Goal: Transaction & Acquisition: Register for event/course

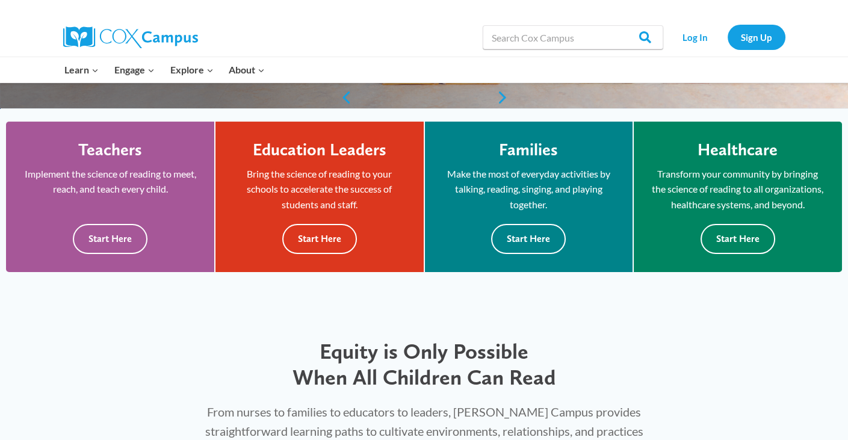
scroll to position [306, 0]
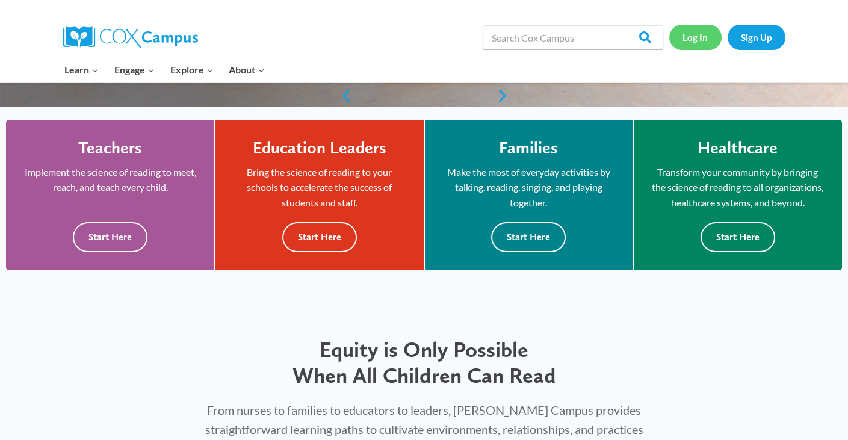
click at [702, 30] on link "Log In" at bounding box center [696, 37] width 52 height 25
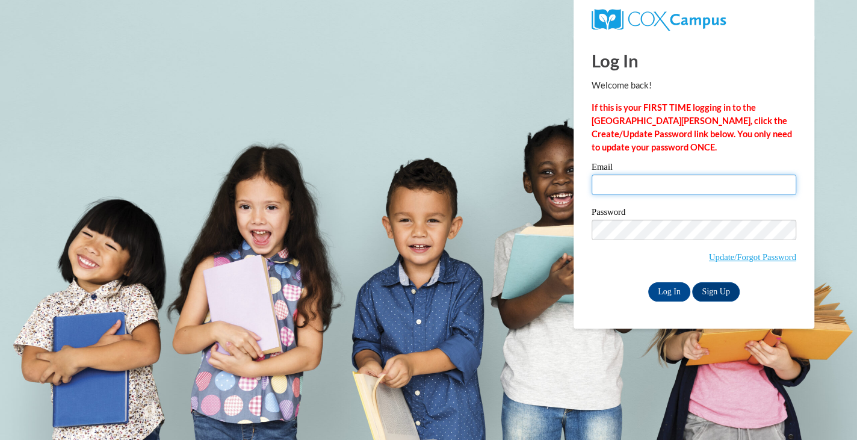
click at [662, 190] on input "Email" at bounding box center [694, 185] width 205 height 20
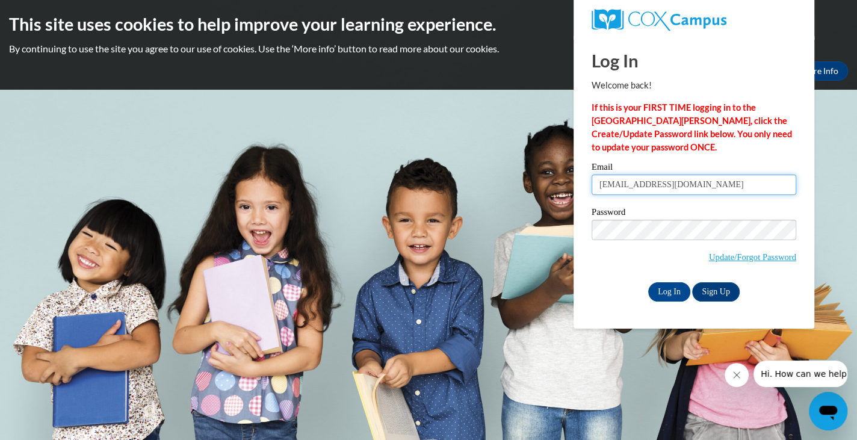
drag, startPoint x: 689, startPoint y: 187, endPoint x: 545, endPoint y: 193, distance: 144.0
click at [545, 193] on body "This site uses cookies to help improve your learning experience. By continuing …" at bounding box center [428, 220] width 857 height 440
type input "ctadrzak@daltonstate.edu"
click at [605, 263] on span "Update/Forgot Password" at bounding box center [694, 245] width 205 height 50
click at [674, 290] on input "Log In" at bounding box center [670, 291] width 42 height 19
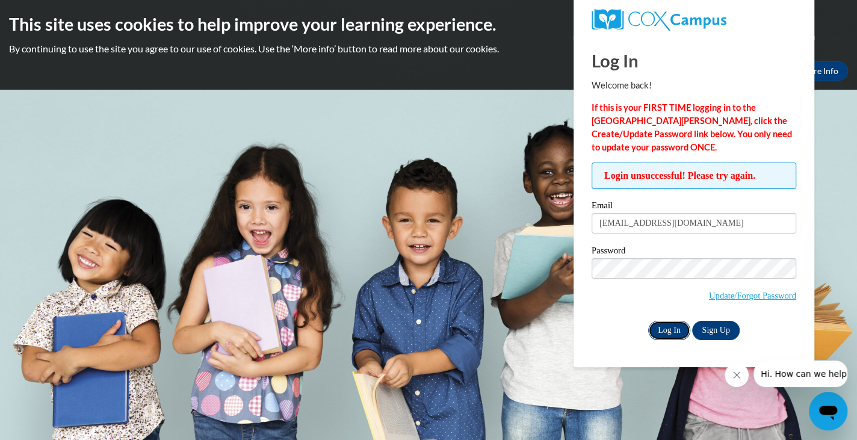
click at [682, 326] on input "Log In" at bounding box center [670, 330] width 42 height 19
click at [714, 291] on link "Update/Forgot Password" at bounding box center [752, 296] width 87 height 10
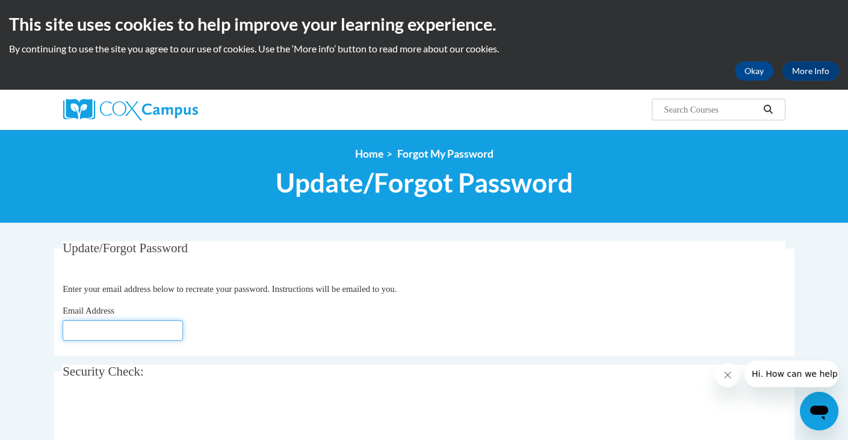
click at [172, 321] on input "Email Address" at bounding box center [123, 330] width 120 height 20
type input "[EMAIL_ADDRESS][DOMAIN_NAME]"
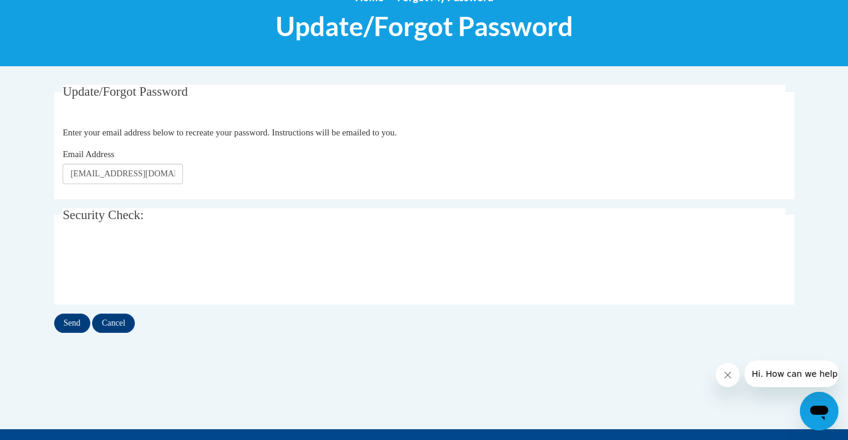
scroll to position [158, 0]
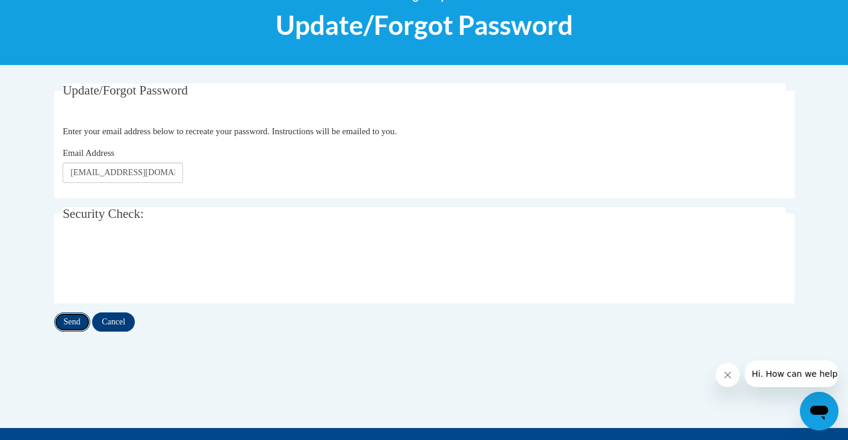
click at [70, 324] on input "Send" at bounding box center [72, 322] width 36 height 19
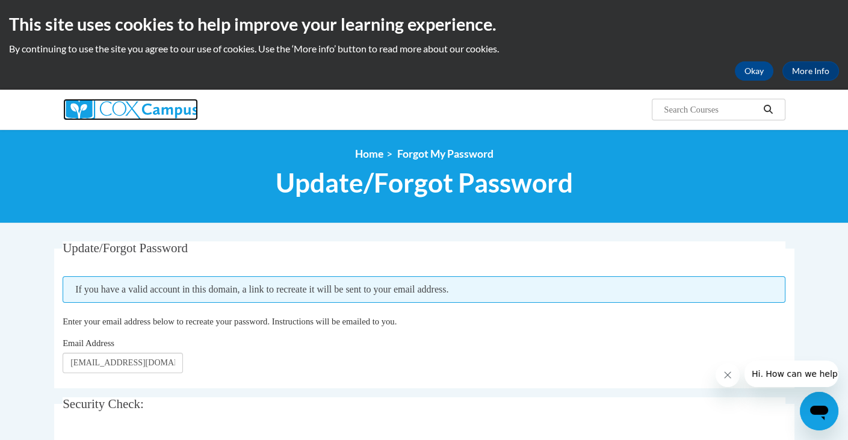
click at [94, 113] on img at bounding box center [130, 110] width 135 height 22
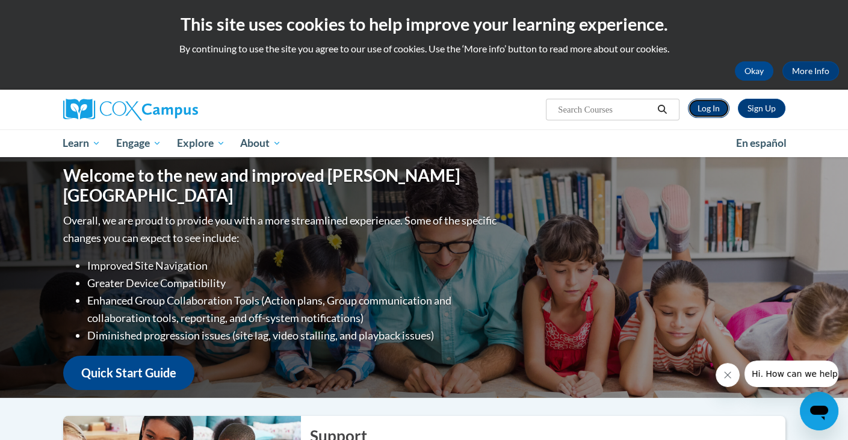
click at [714, 108] on link "Log In" at bounding box center [709, 108] width 42 height 19
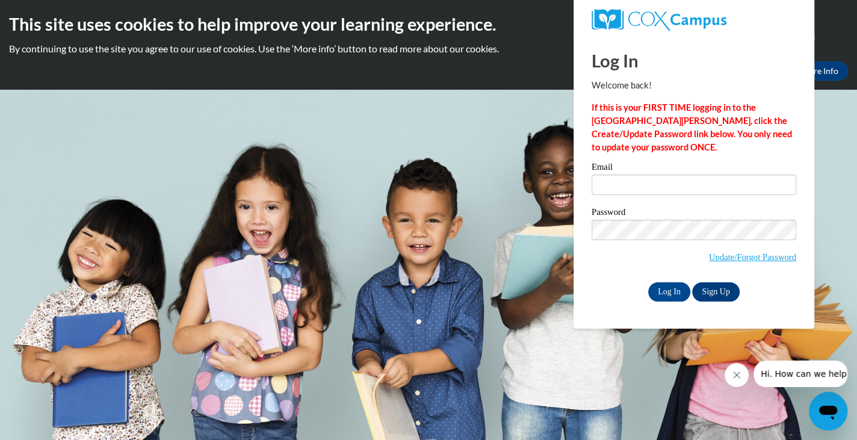
click at [638, 195] on div "Email" at bounding box center [694, 184] width 205 height 42
click at [639, 190] on input "Email" at bounding box center [694, 185] width 205 height 20
type input "ctadrzak@daltonstate.edu"
click at [543, 243] on body "This site uses cookies to help improve your learning experience. By continuing …" at bounding box center [428, 220] width 857 height 440
click at [639, 277] on div "Password Update/Forgot Password" at bounding box center [694, 243] width 205 height 71
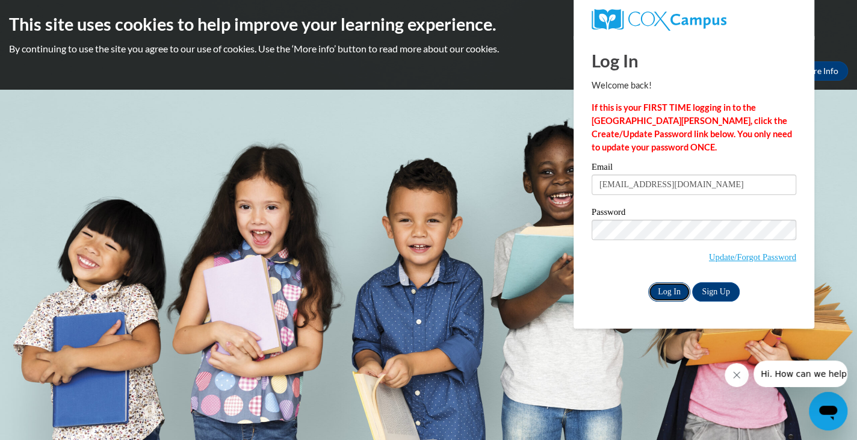
click at [661, 285] on input "Log In" at bounding box center [670, 291] width 42 height 19
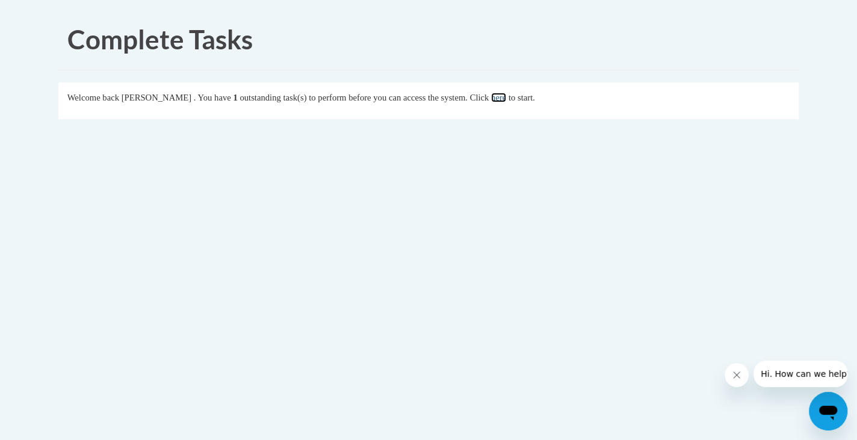
click at [506, 96] on link "here" at bounding box center [498, 98] width 15 height 10
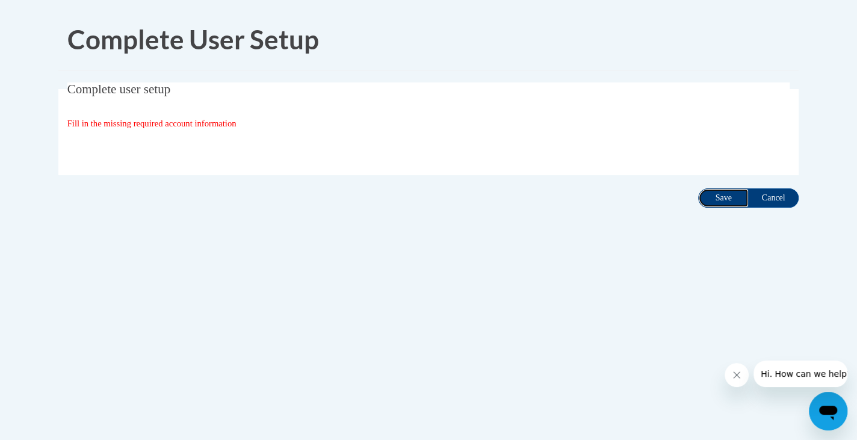
click at [727, 199] on input "Save" at bounding box center [724, 197] width 51 height 19
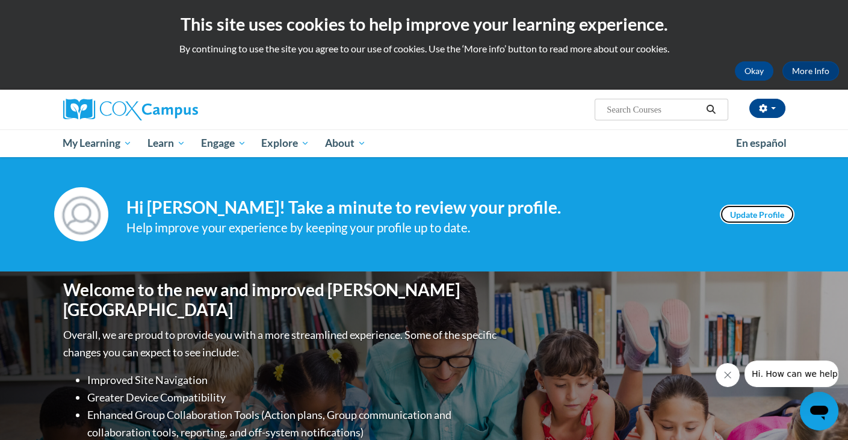
click at [730, 214] on link "Update Profile" at bounding box center [757, 214] width 75 height 19
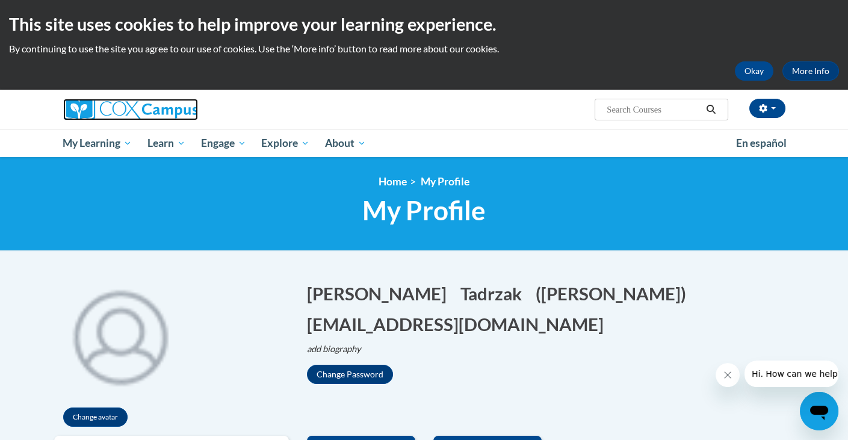
click at [96, 102] on img at bounding box center [130, 110] width 135 height 22
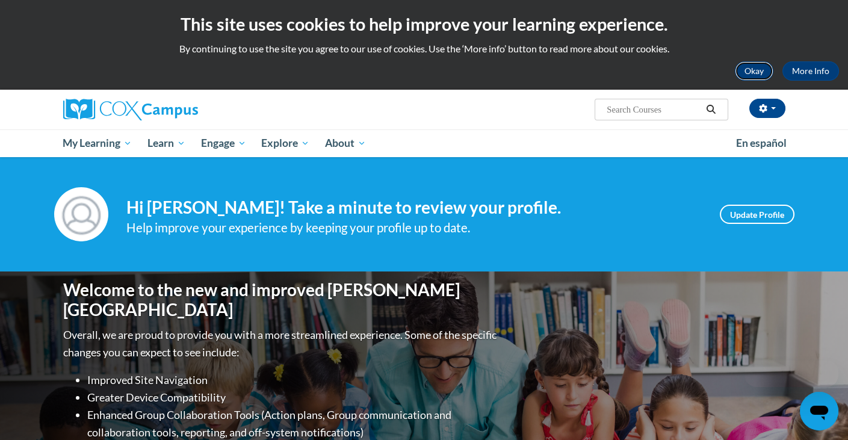
click at [755, 72] on button "Okay" at bounding box center [754, 70] width 39 height 19
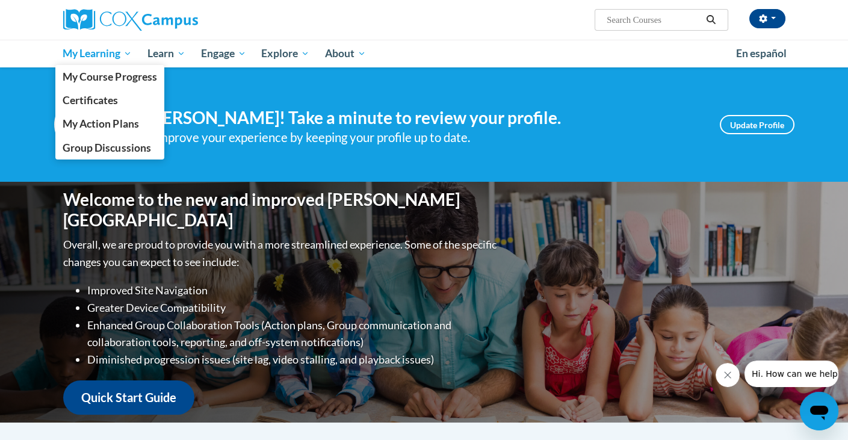
click at [93, 55] on span "My Learning" at bounding box center [97, 53] width 69 height 14
click at [113, 73] on span "My Course Progress" at bounding box center [110, 76] width 94 height 13
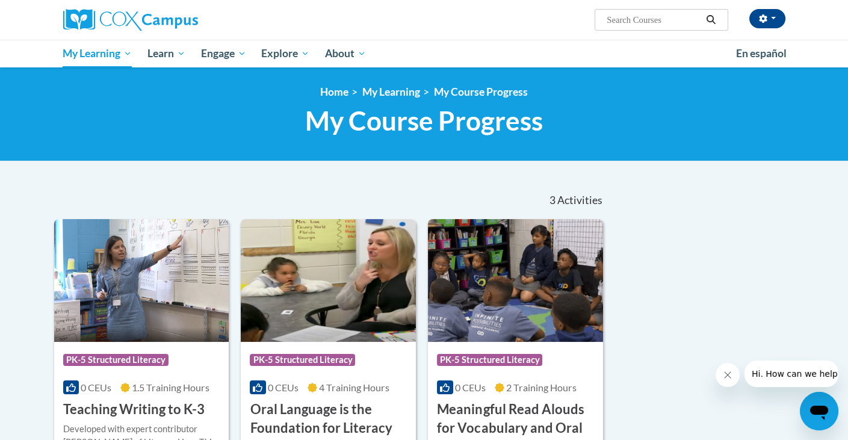
click at [652, 19] on input "Search..." at bounding box center [654, 20] width 96 height 14
type input "fluency"
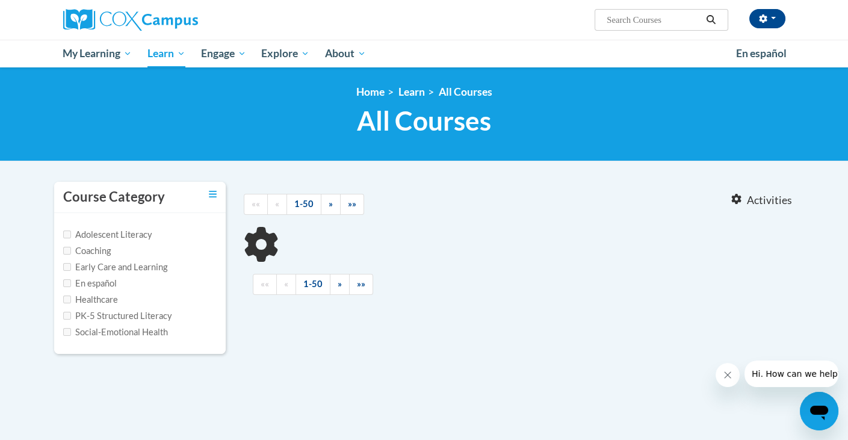
type input "fluency"
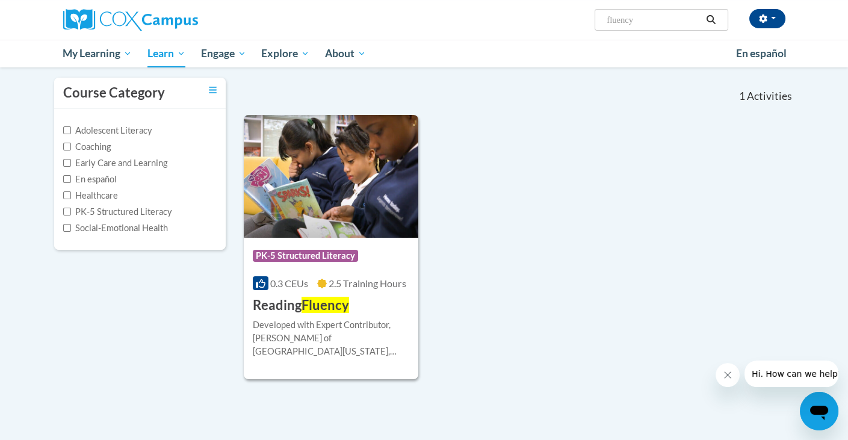
scroll to position [107, 0]
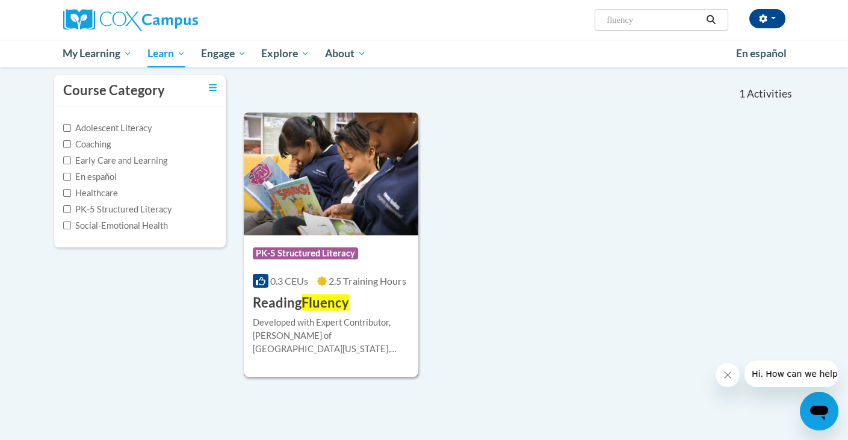
click at [296, 304] on h3 "Reading Fluency" at bounding box center [301, 303] width 96 height 19
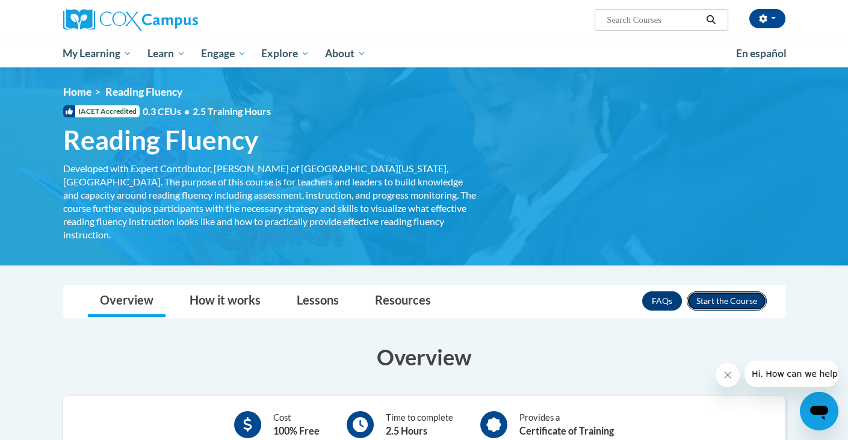
click at [723, 291] on button "Enroll" at bounding box center [727, 300] width 80 height 19
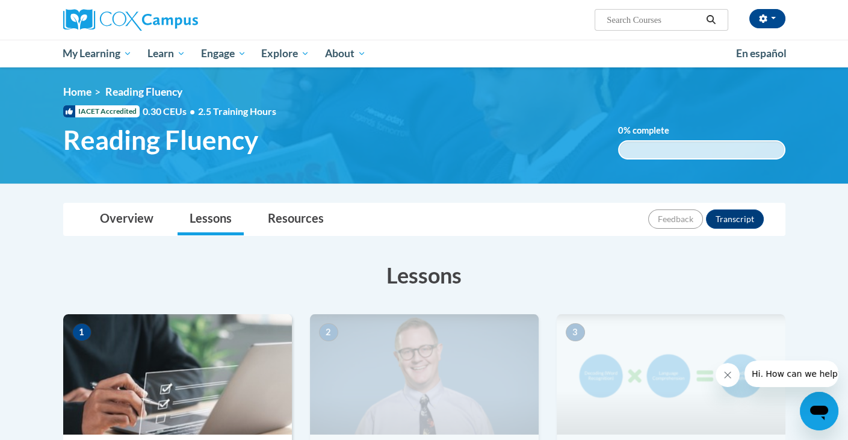
click at [723, 286] on h3 "Lessons" at bounding box center [424, 275] width 723 height 30
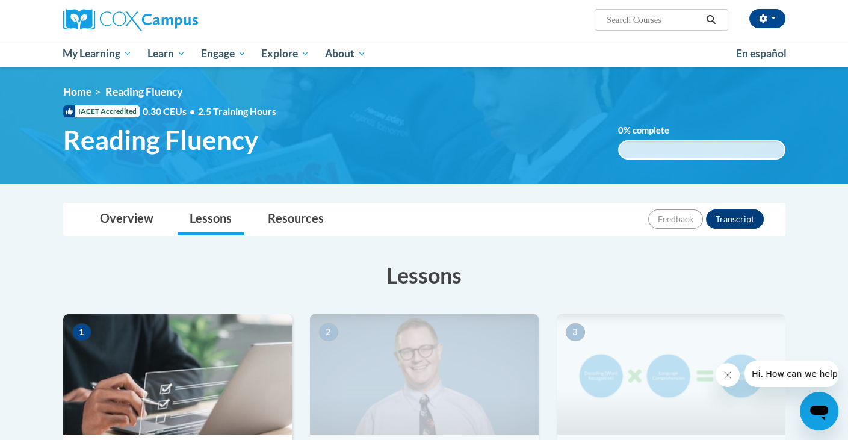
click at [723, 286] on h3 "Lessons" at bounding box center [424, 275] width 723 height 30
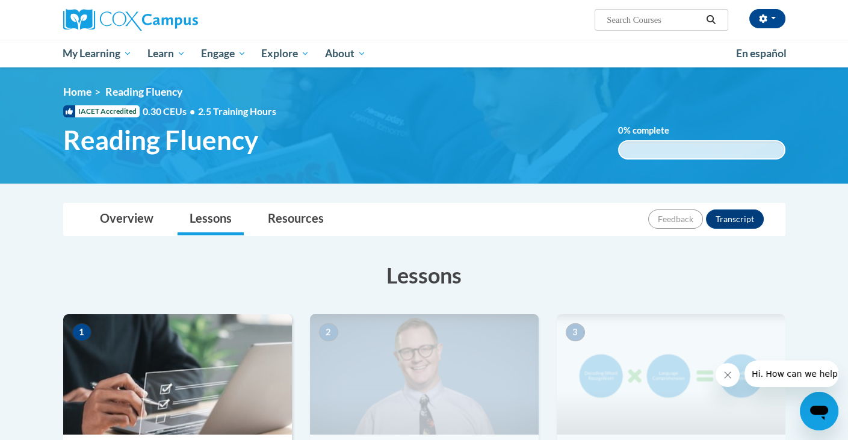
click at [723, 286] on h3 "Lessons" at bounding box center [424, 275] width 723 height 30
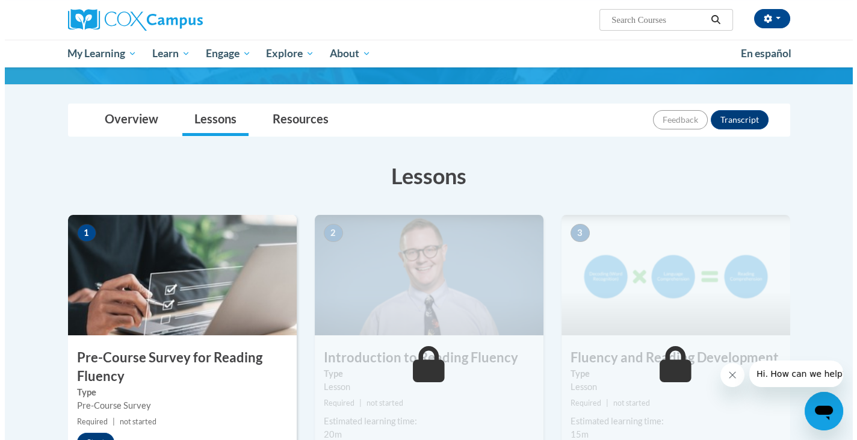
scroll to position [172, 0]
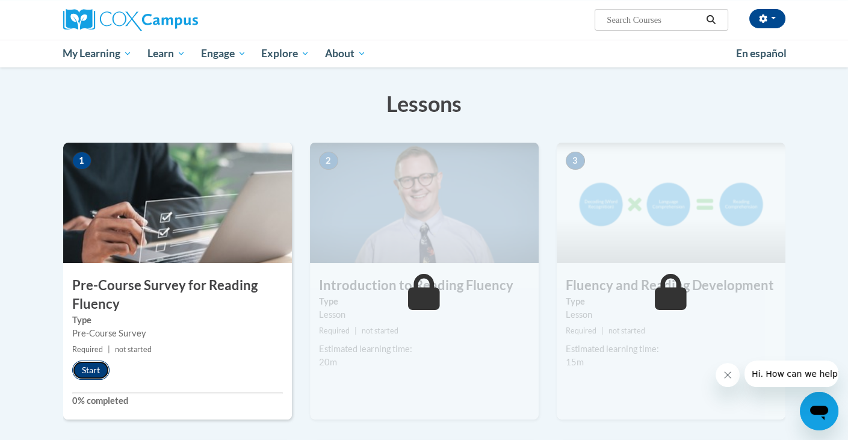
click at [94, 373] on button "Start" at bounding box center [90, 370] width 37 height 19
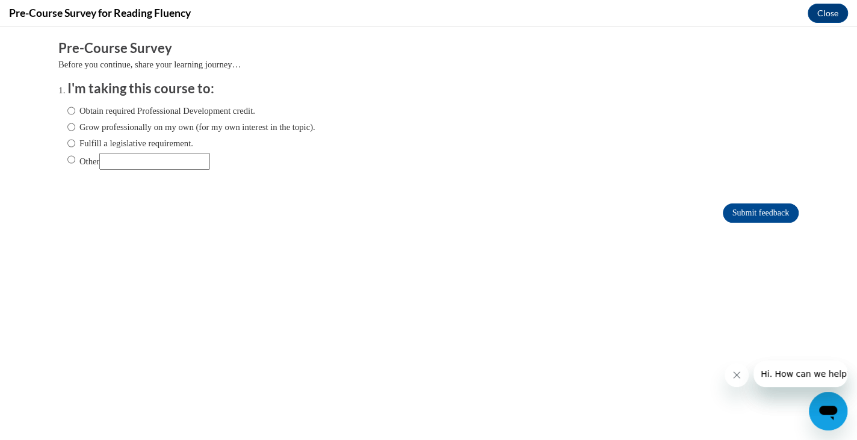
scroll to position [0, 0]
click at [70, 161] on label "Other" at bounding box center [138, 161] width 143 height 17
click at [70, 161] on input "Other" at bounding box center [71, 159] width 8 height 13
radio input "true"
click at [127, 157] on input "Other" at bounding box center [154, 161] width 111 height 17
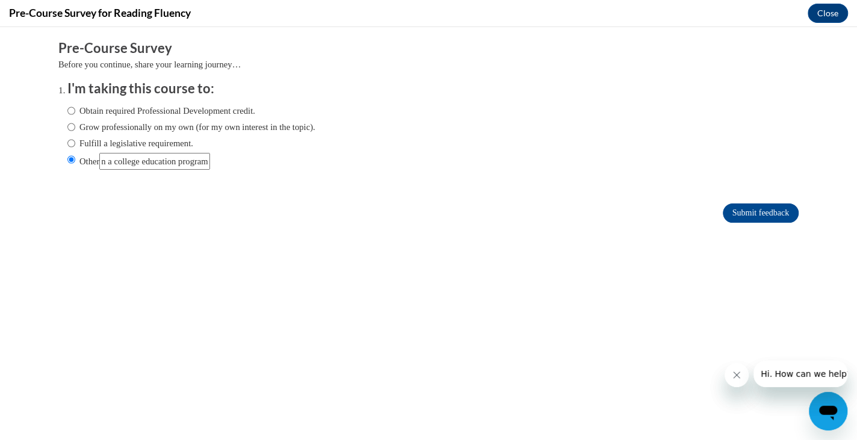
scroll to position [0, 15]
type input "In a college education program"
click at [727, 207] on input "Submit feedback" at bounding box center [761, 213] width 76 height 19
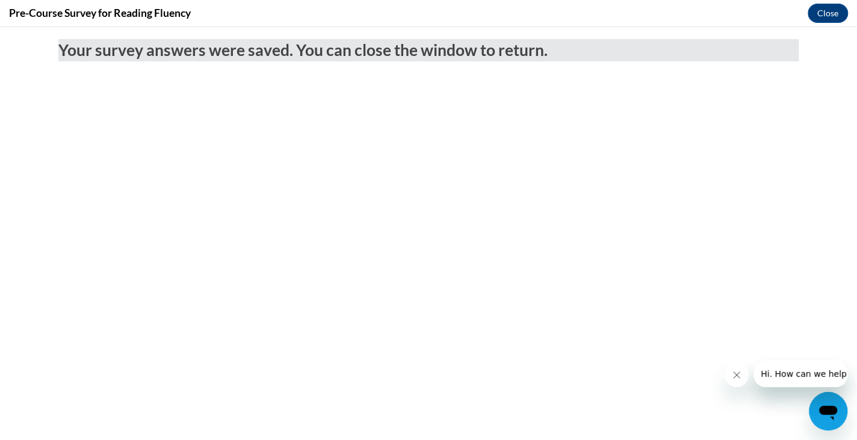
scroll to position [0, 0]
click at [829, 19] on button "Close" at bounding box center [828, 13] width 40 height 19
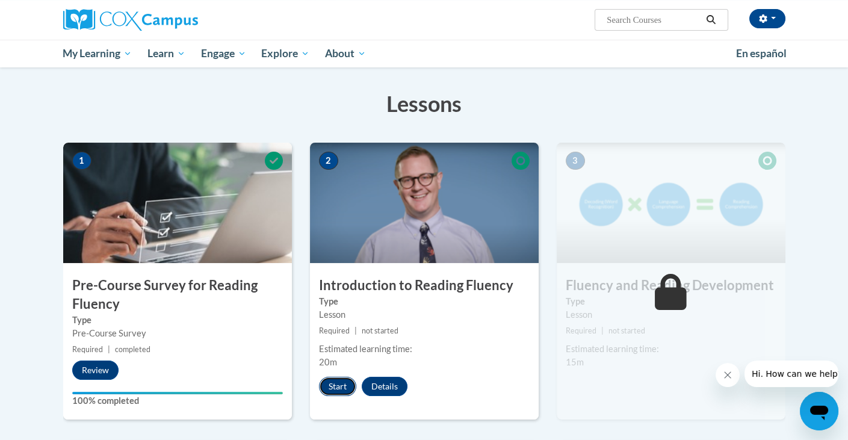
click at [343, 385] on button "Start" at bounding box center [337, 386] width 37 height 19
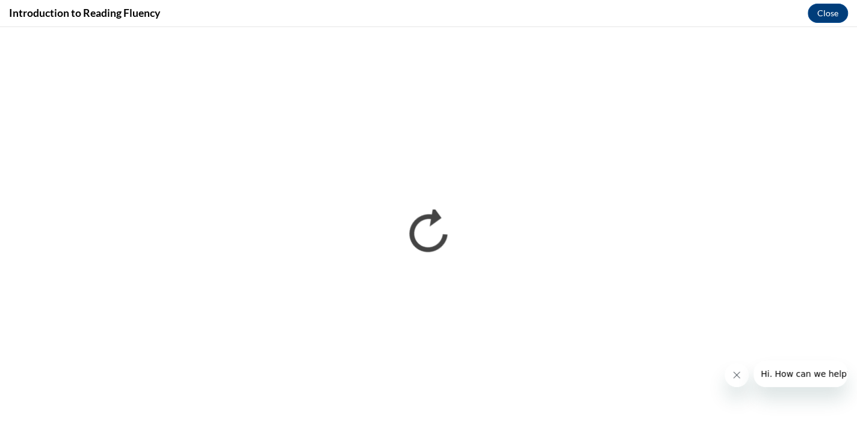
click at [737, 374] on icon "Close message from company" at bounding box center [737, 375] width 10 height 10
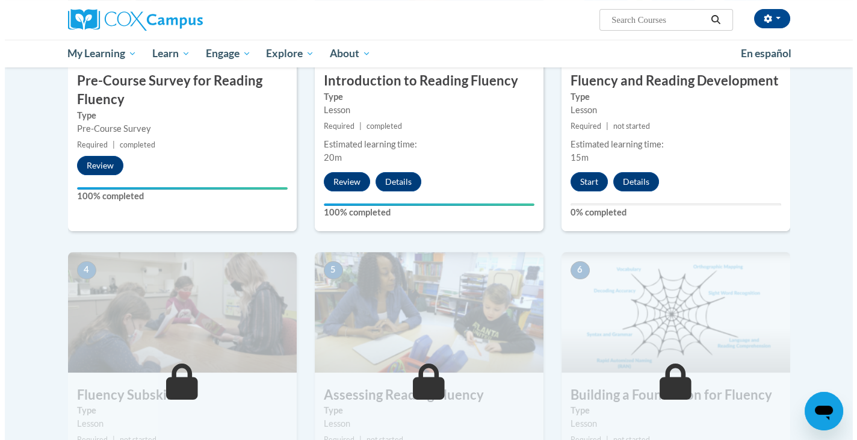
scroll to position [376, 0]
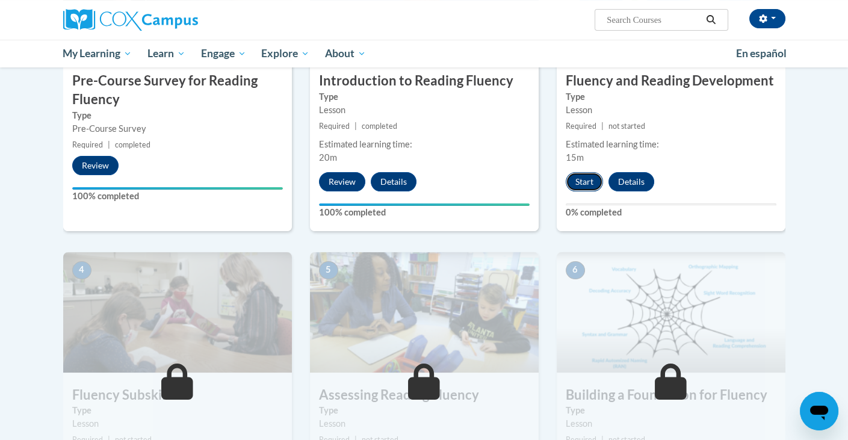
click at [586, 176] on button "Start" at bounding box center [584, 181] width 37 height 19
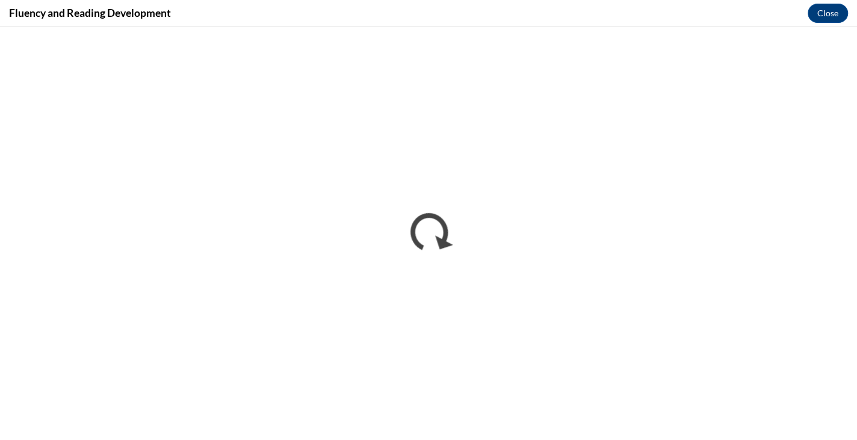
scroll to position [0, 0]
